Goal: Transaction & Acquisition: Purchase product/service

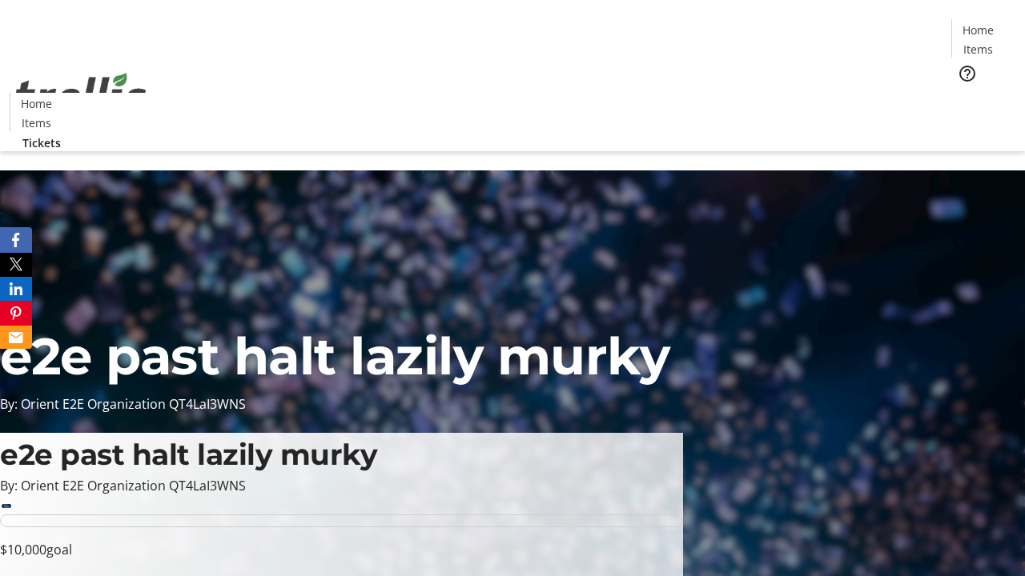
click at [964, 93] on span "Tickets" at bounding box center [983, 101] width 38 height 17
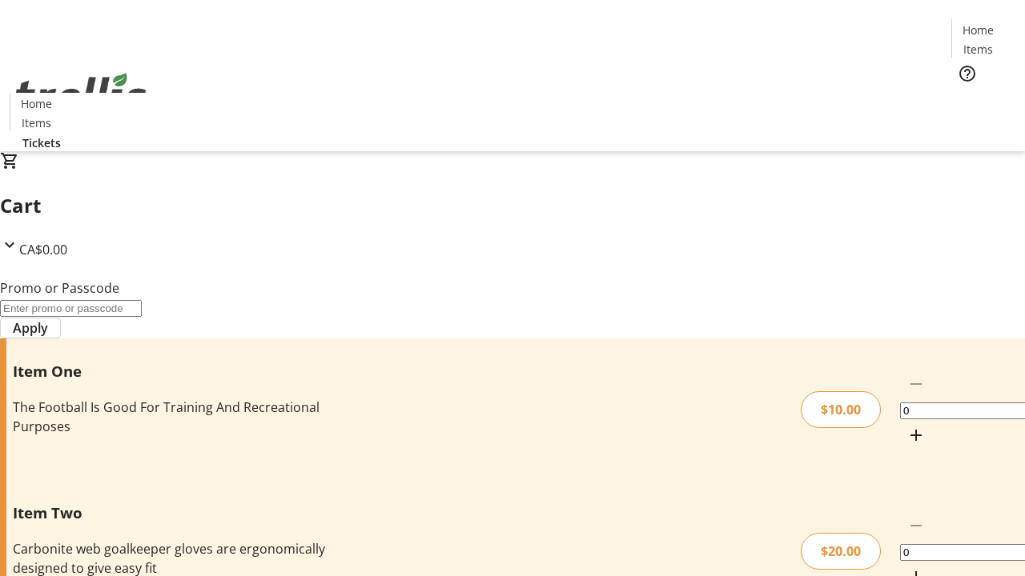
click at [906, 426] on mat-icon "Increment by one" at bounding box center [915, 435] width 19 height 19
type input "1"
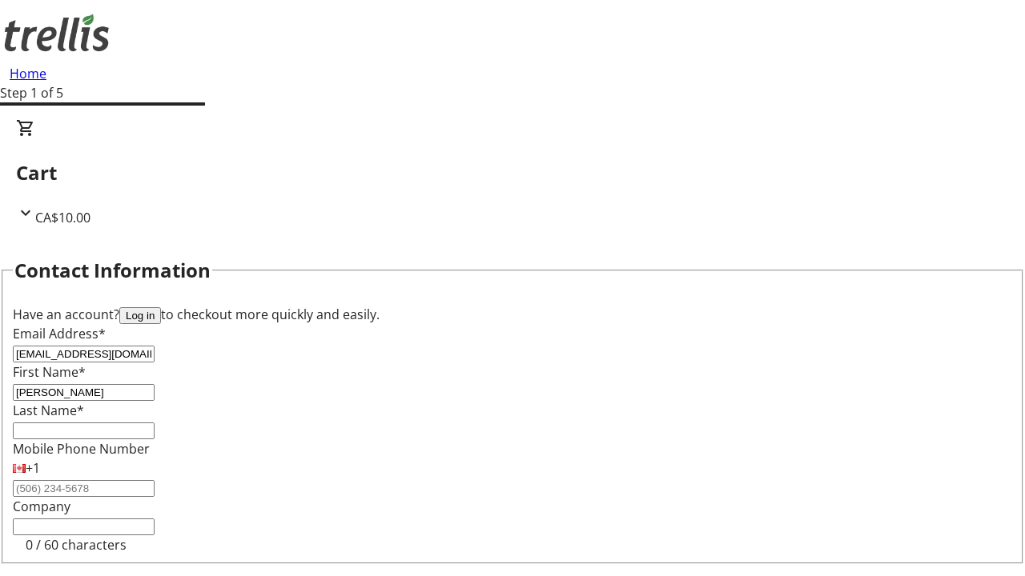
type input "[PERSON_NAME]"
type input "Wuckert"
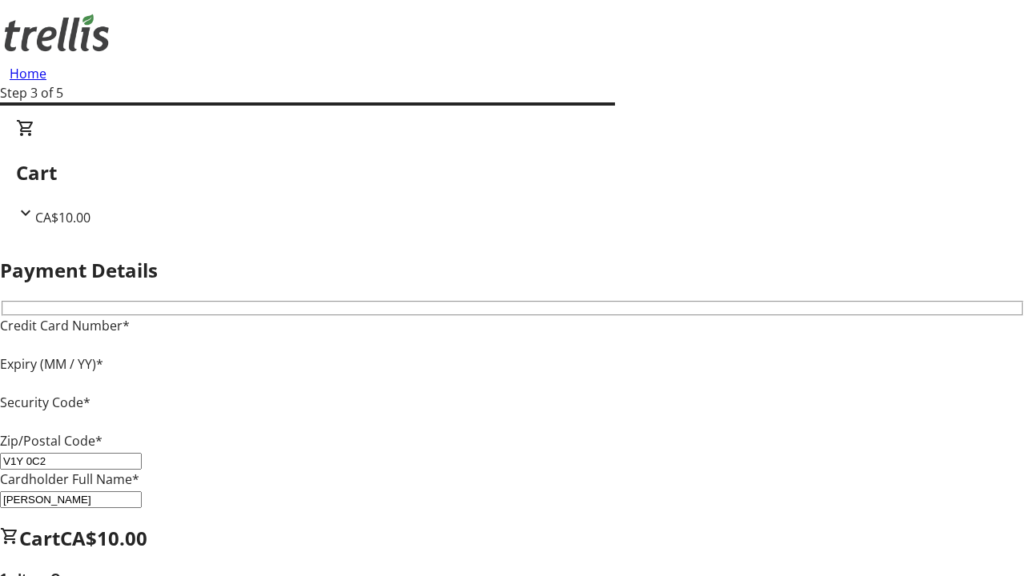
type input "V1Y 0C2"
